Goal: Task Accomplishment & Management: Complete application form

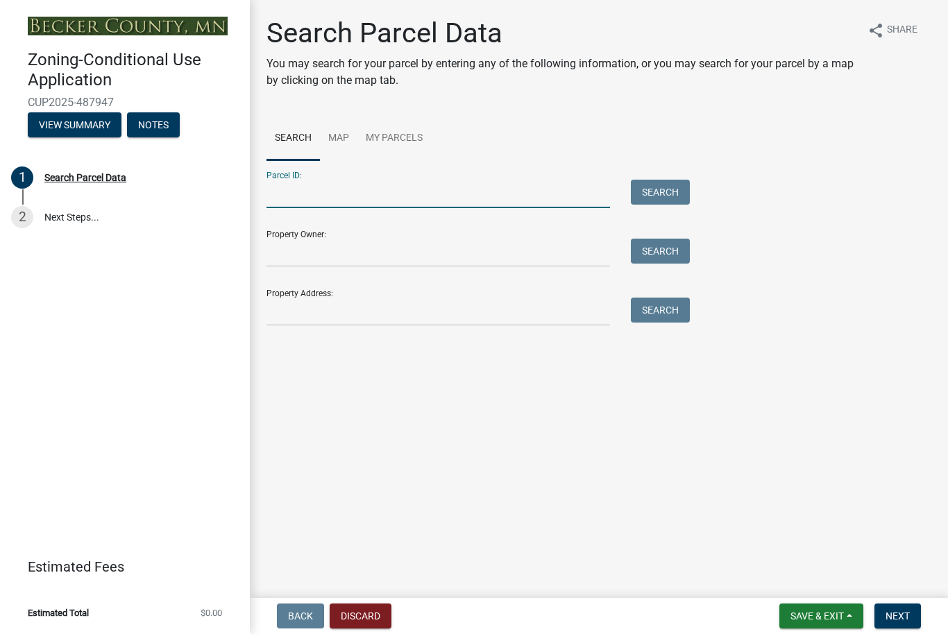
click at [289, 194] on input "Parcel ID:" at bounding box center [438, 194] width 344 height 28
type input "180217002"
click at [643, 192] on button "Search" at bounding box center [660, 192] width 59 height 25
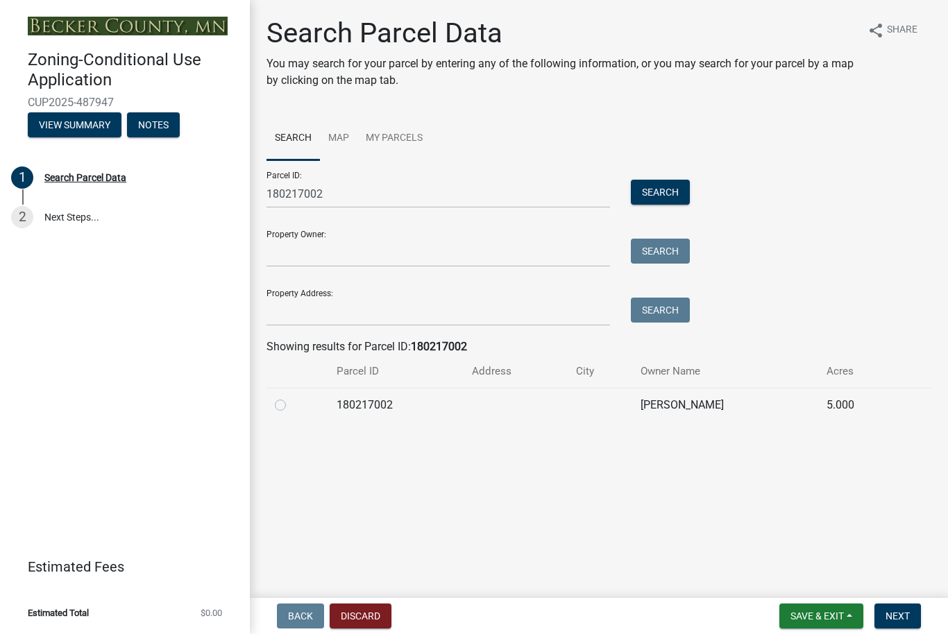
click at [594, 408] on td at bounding box center [600, 405] width 65 height 34
click at [286, 405] on div at bounding box center [297, 405] width 45 height 17
click at [291, 397] on label at bounding box center [291, 397] width 0 height 0
click at [291, 402] on input "radio" at bounding box center [295, 401] width 9 height 9
radio input "true"
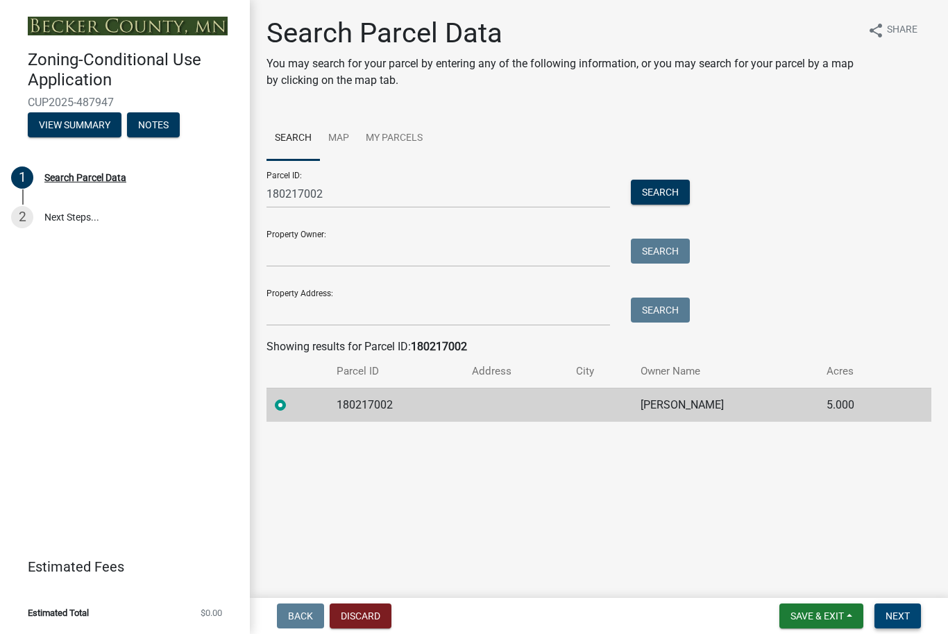
click at [909, 616] on span "Next" at bounding box center [897, 616] width 24 height 11
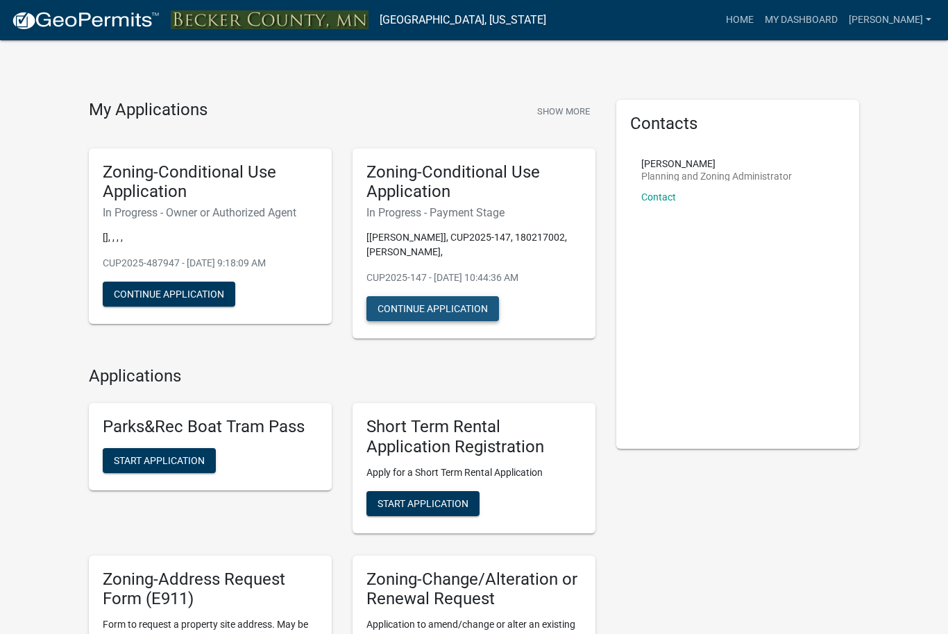
click at [438, 305] on button "Continue Application" at bounding box center [432, 308] width 133 height 25
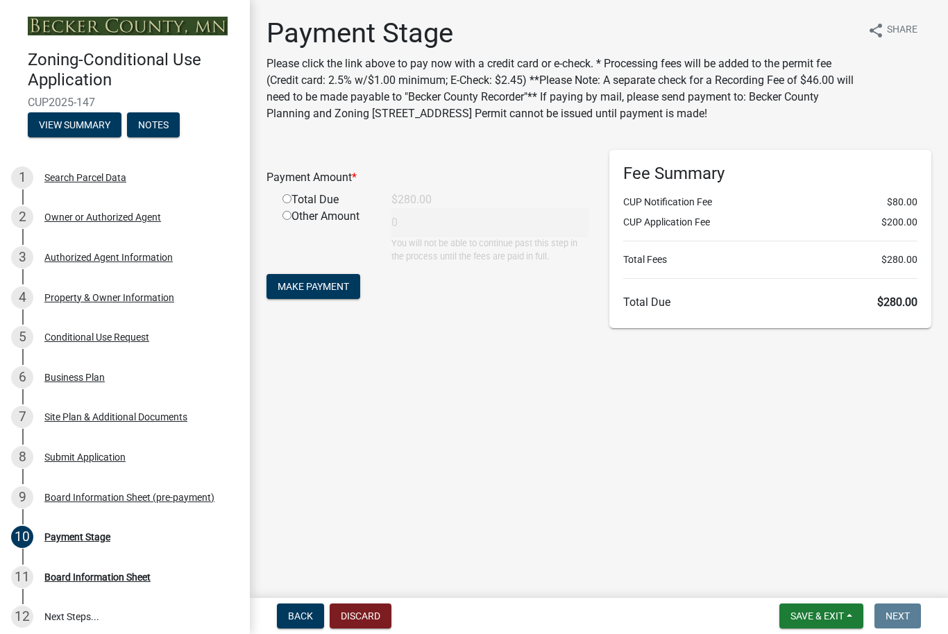
click at [289, 200] on input "radio" at bounding box center [286, 198] width 9 height 9
radio input "true"
type input "280"
click at [312, 285] on span "Make Payment" at bounding box center [313, 286] width 71 height 11
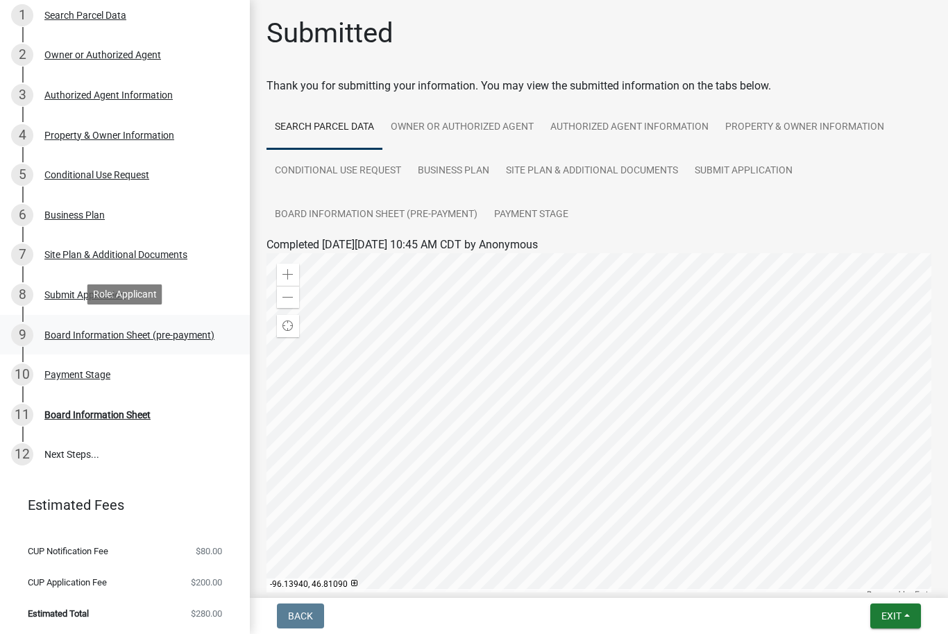
scroll to position [162, 0]
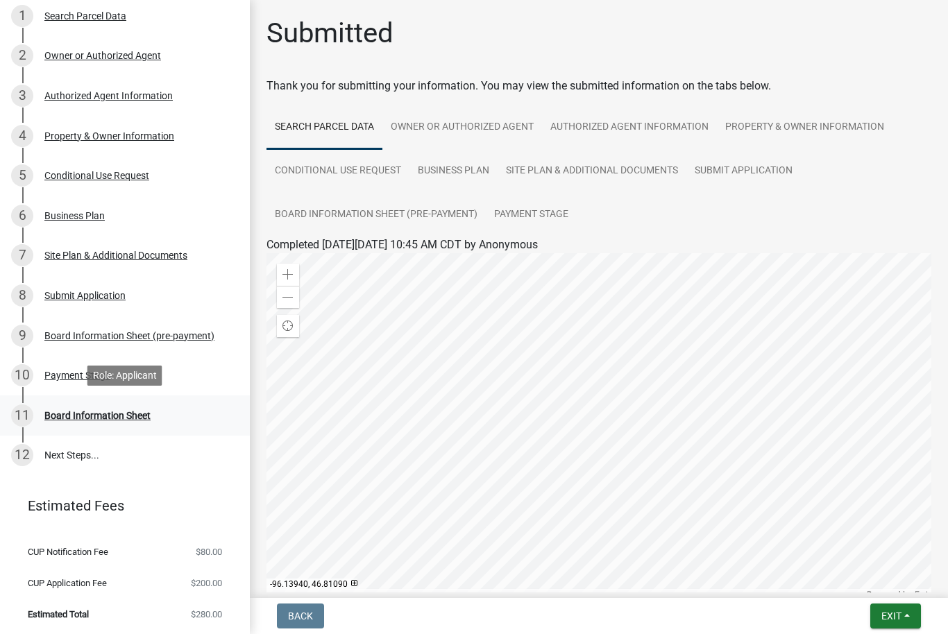
click at [134, 421] on div "11 Board Information Sheet" at bounding box center [119, 416] width 217 height 22
click at [459, 132] on link "Owner or Authorized Agent" at bounding box center [462, 127] width 160 height 44
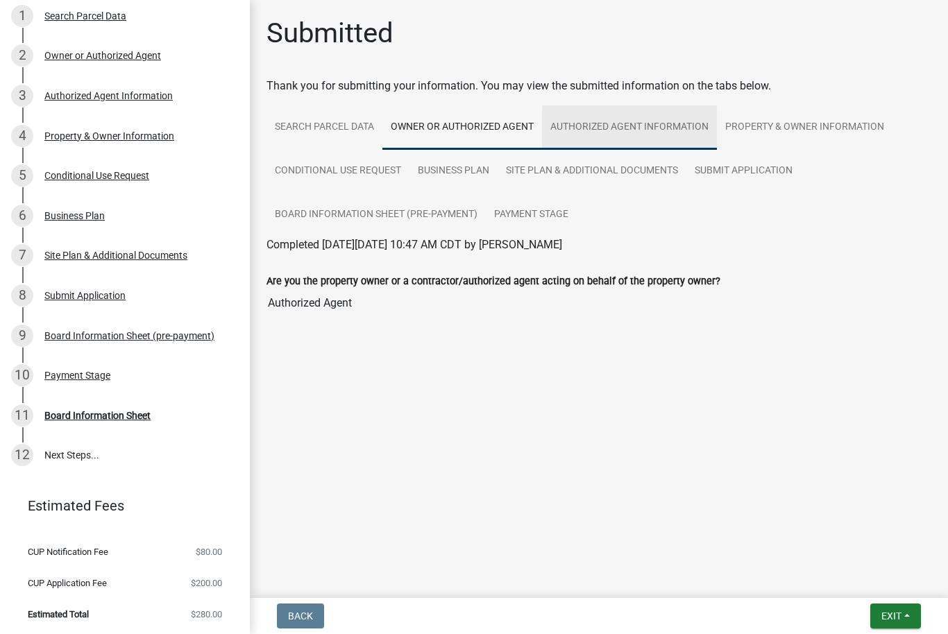
click at [626, 142] on link "Authorized Agent Information" at bounding box center [629, 127] width 175 height 44
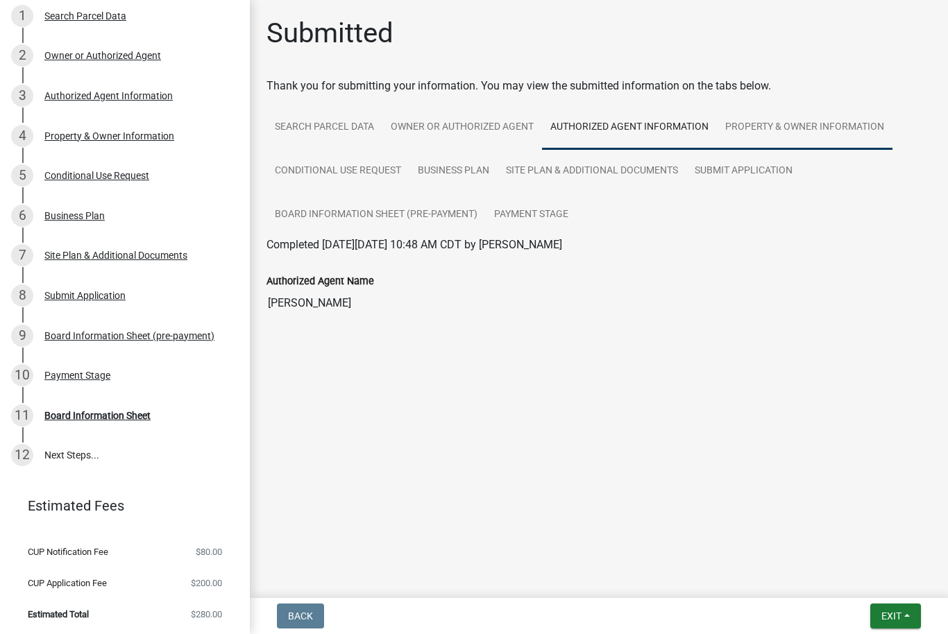
click at [762, 134] on link "Property & Owner Information" at bounding box center [805, 127] width 176 height 44
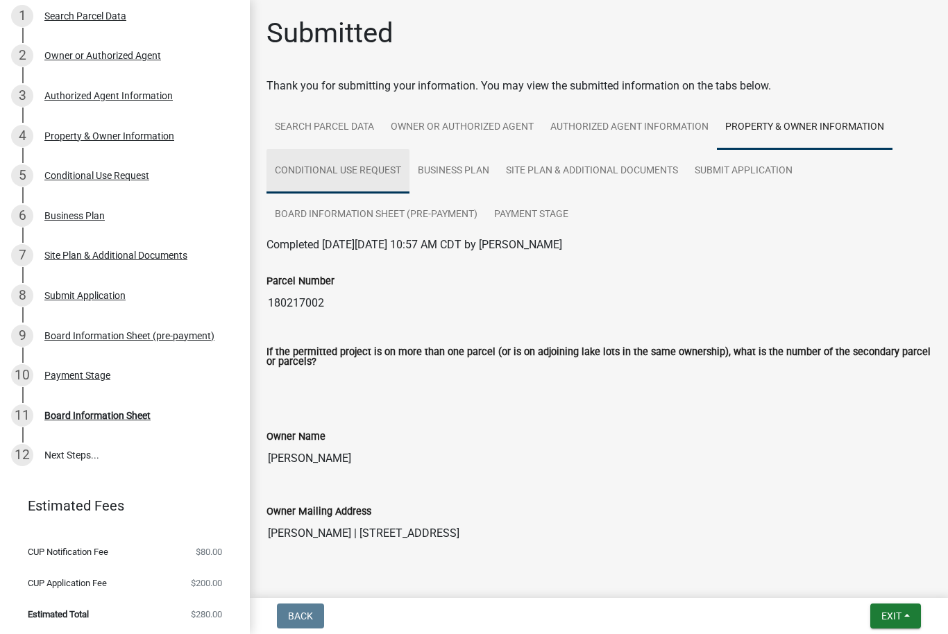
click at [362, 177] on link "Conditional Use Request" at bounding box center [337, 171] width 143 height 44
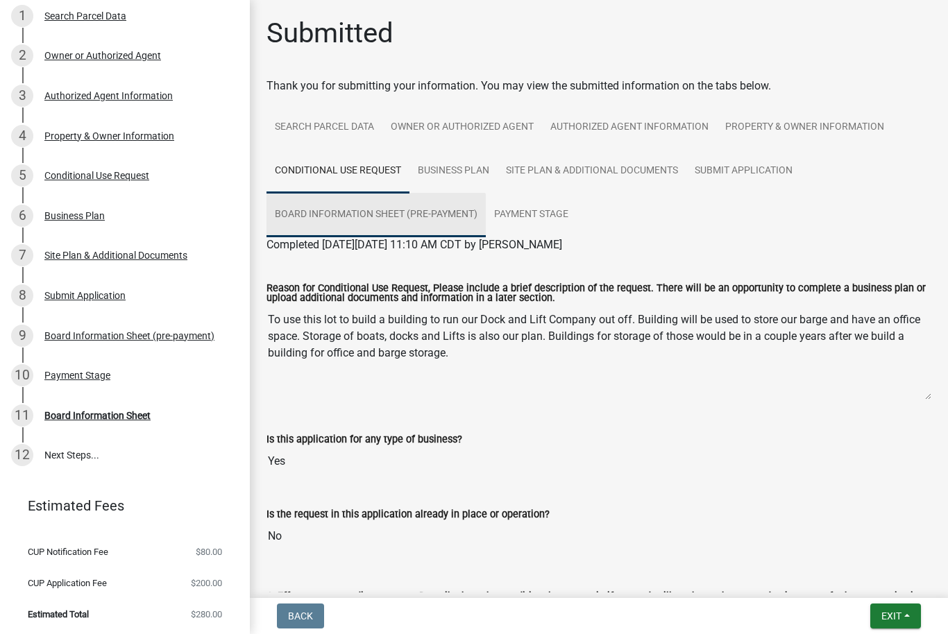
click at [423, 208] on link "Board Information Sheet (pre-payment)" at bounding box center [375, 215] width 219 height 44
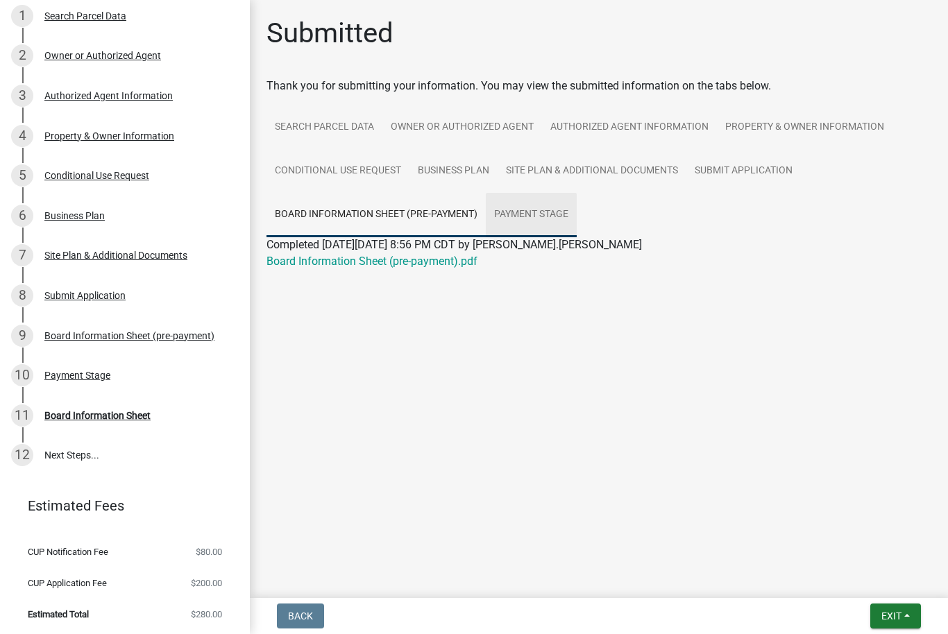
click at [535, 221] on link "Payment Stage" at bounding box center [531, 215] width 91 height 44
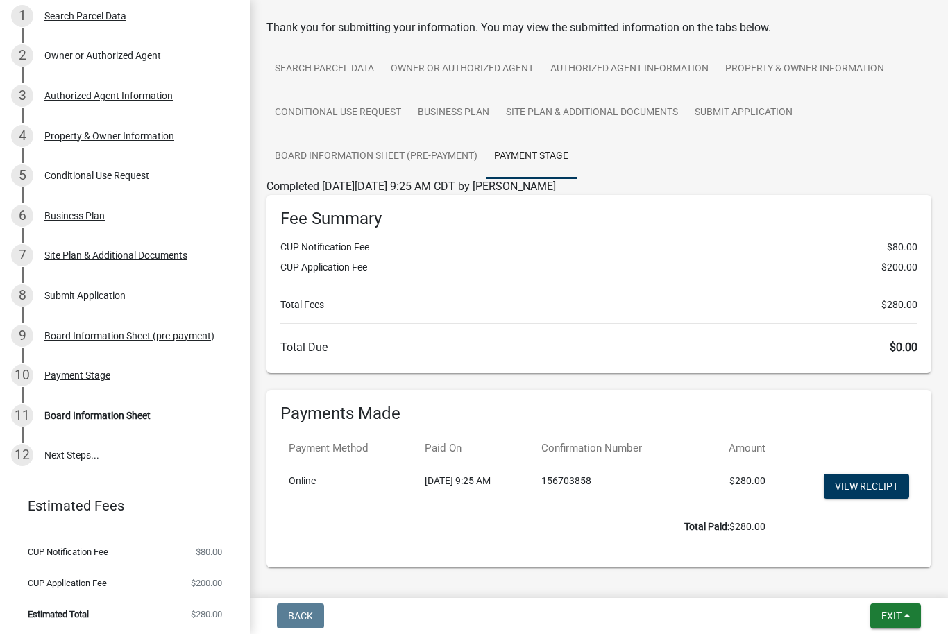
scroll to position [66, 0]
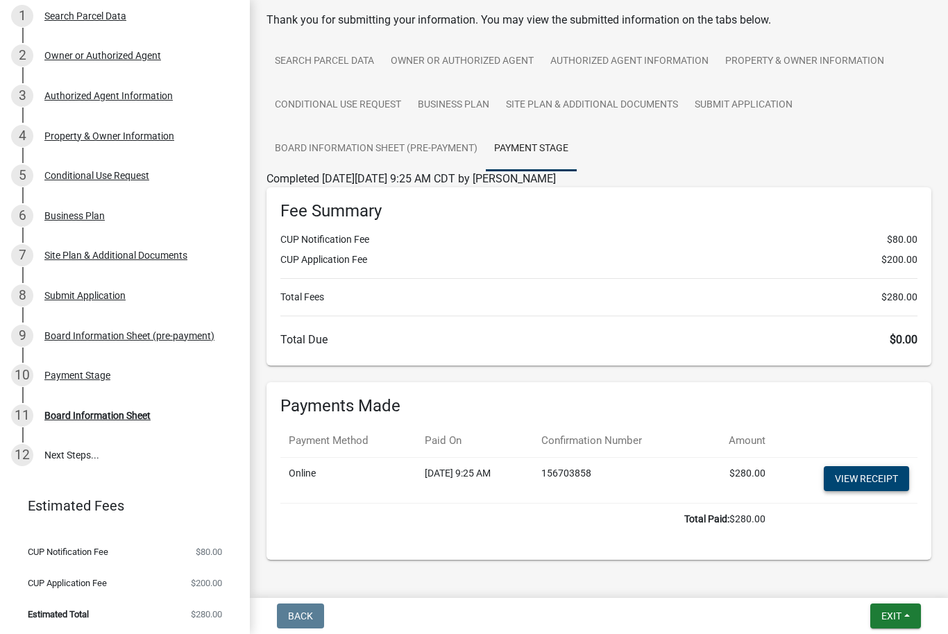
click at [875, 483] on link "View receipt" at bounding box center [866, 478] width 85 height 25
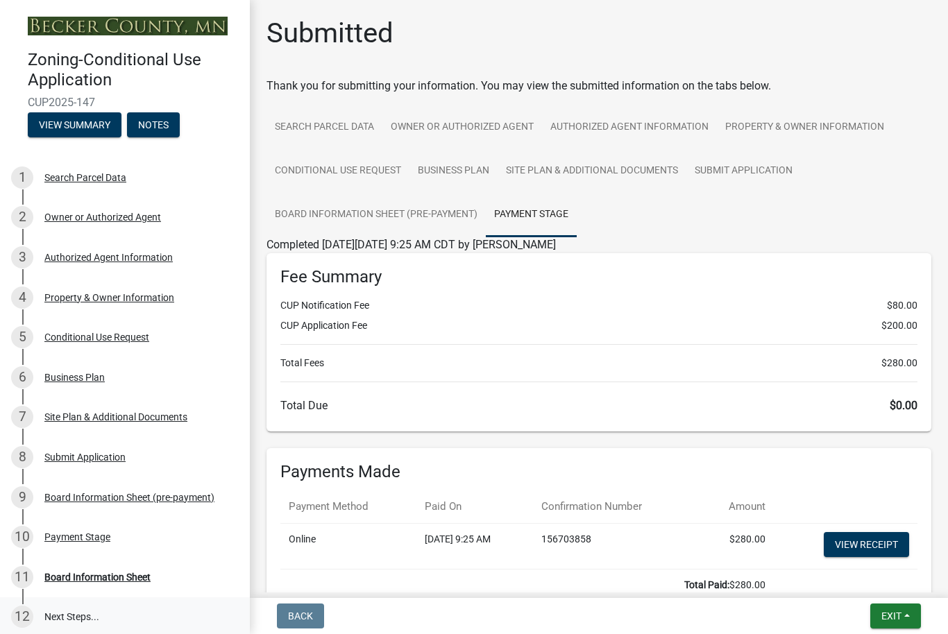
scroll to position [0, 0]
